Goal: Task Accomplishment & Management: Use online tool/utility

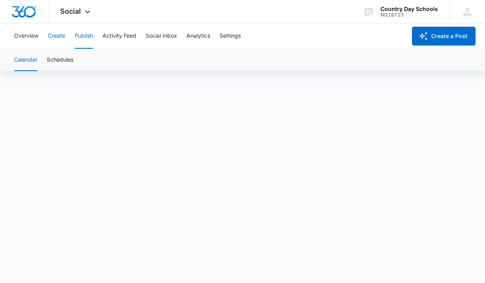
click at [58, 36] on button "Create" at bounding box center [56, 36] width 17 height 25
click at [86, 36] on button "Publish" at bounding box center [84, 36] width 18 height 25
